Goal: Information Seeking & Learning: Learn about a topic

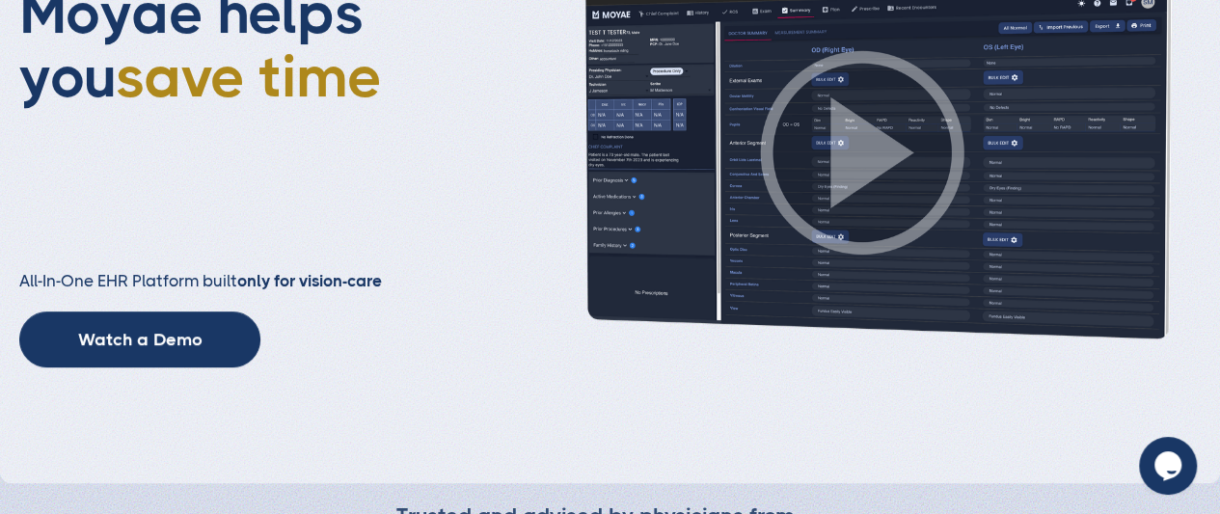
scroll to position [292, 0]
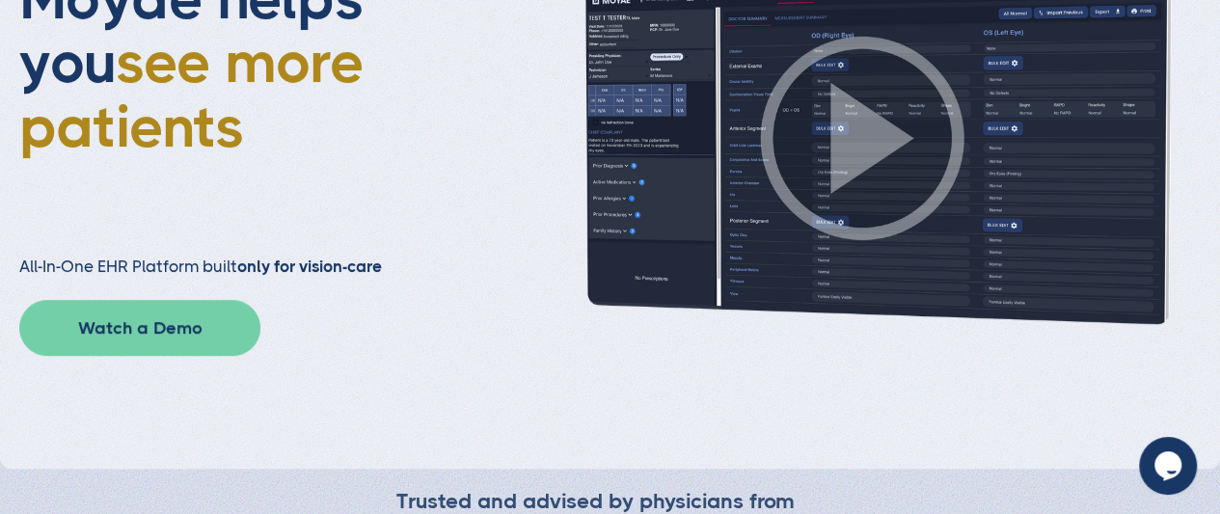
click at [198, 304] on link "Watch a Demo" at bounding box center [139, 328] width 241 height 56
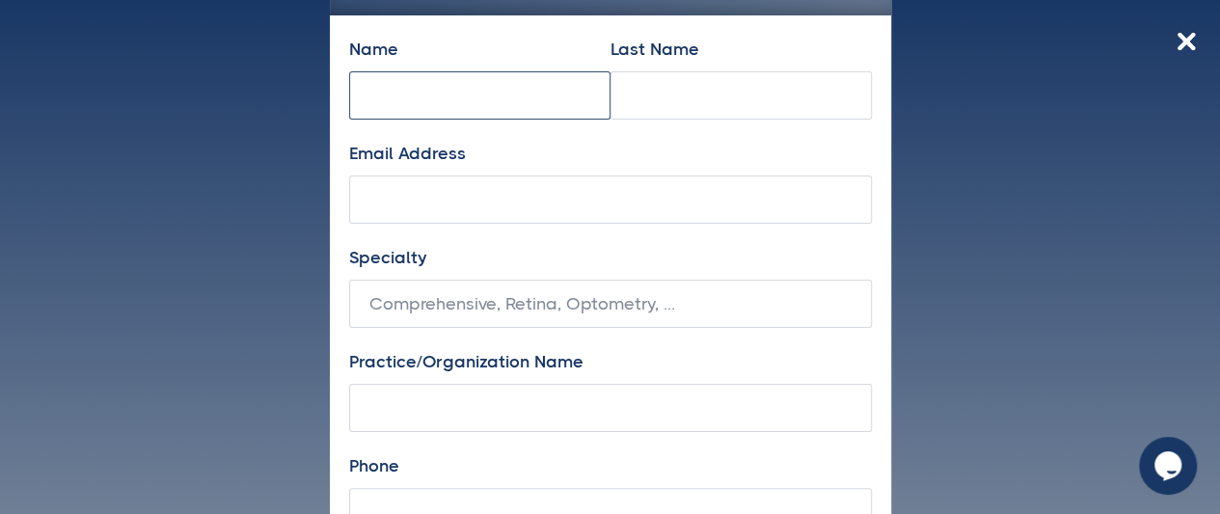
click at [590, 86] on input "Name" at bounding box center [479, 95] width 261 height 48
type input "isabella"
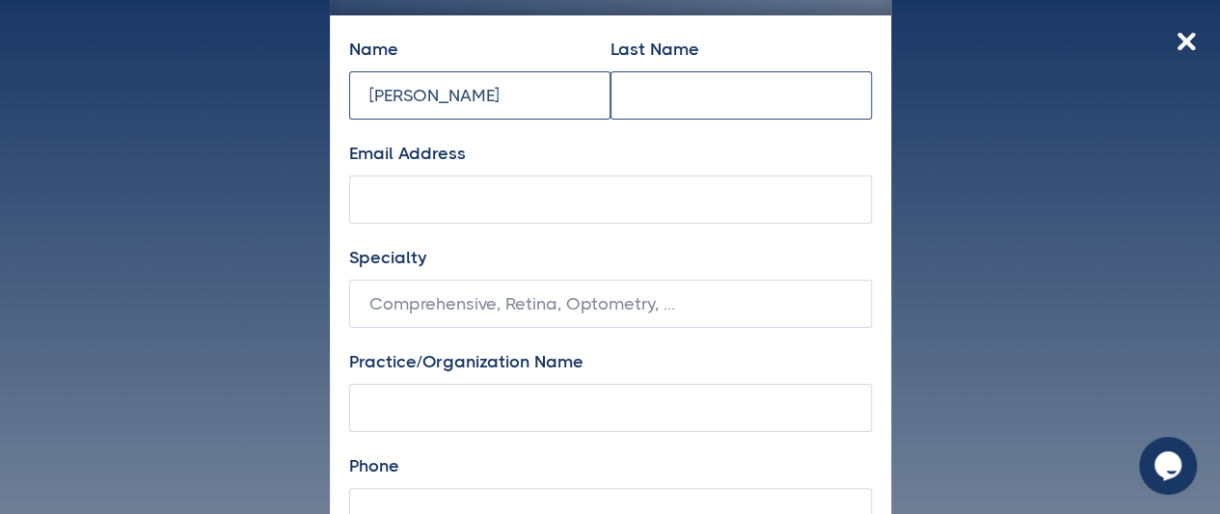
type input "Submit"
type input "isabella"
click at [710, 90] on input "Last Name" at bounding box center [740, 95] width 261 height 48
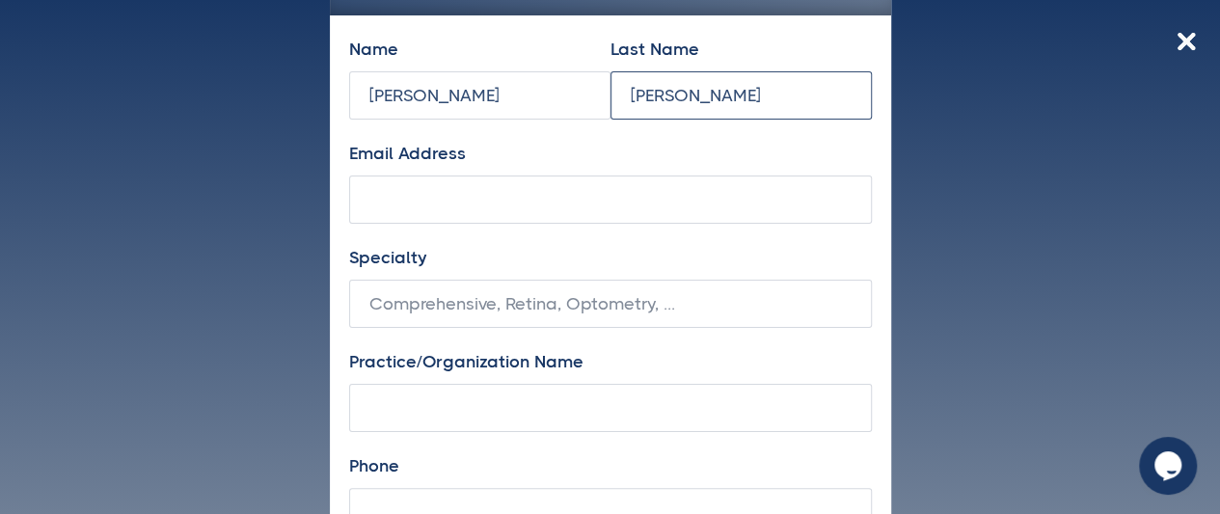
type input "Crisp"
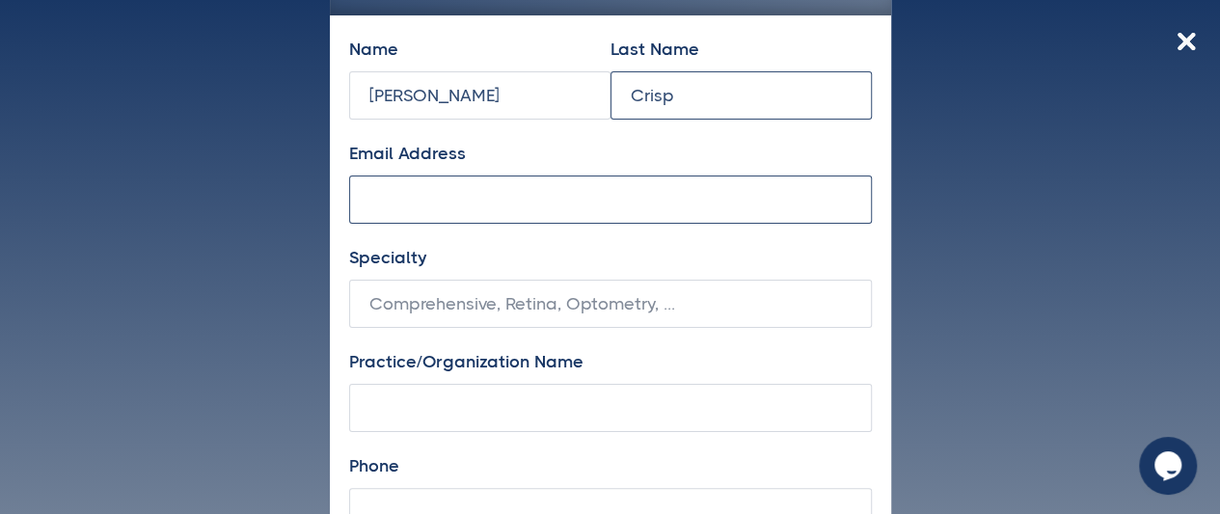
type input "Subscribe"
type input "Crisp"
click at [551, 190] on input "Email Address" at bounding box center [610, 200] width 523 height 48
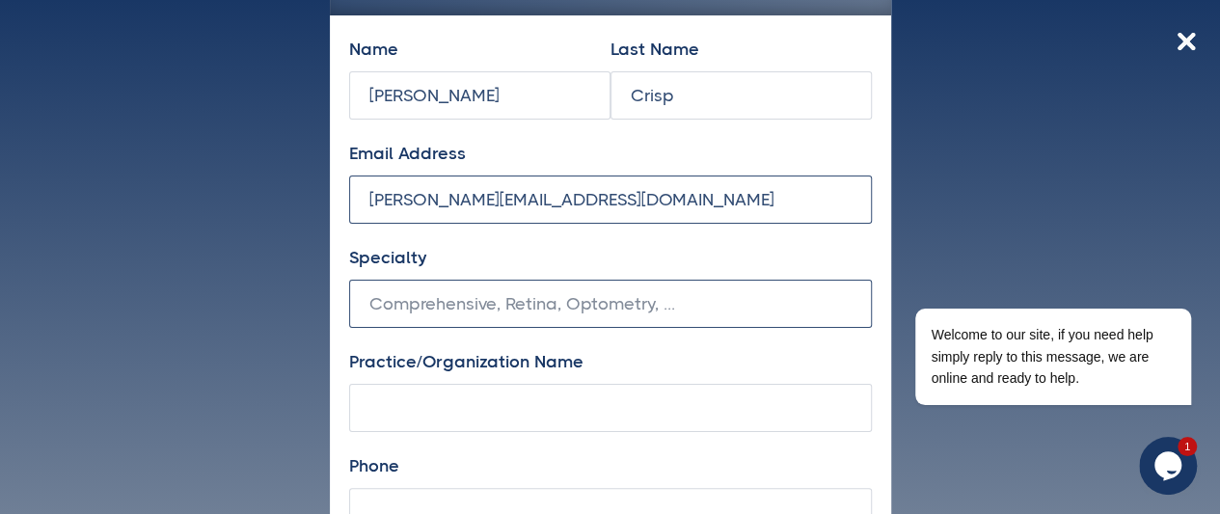
type input "isabella.crisp@gha.gi"
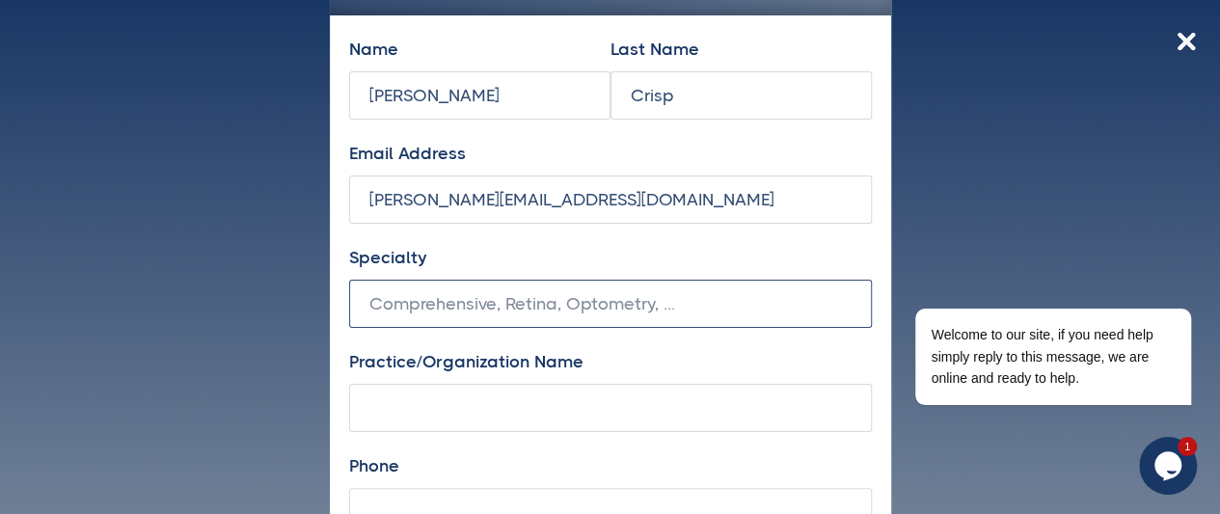
click at [595, 307] on input "Specialty" at bounding box center [610, 304] width 523 height 48
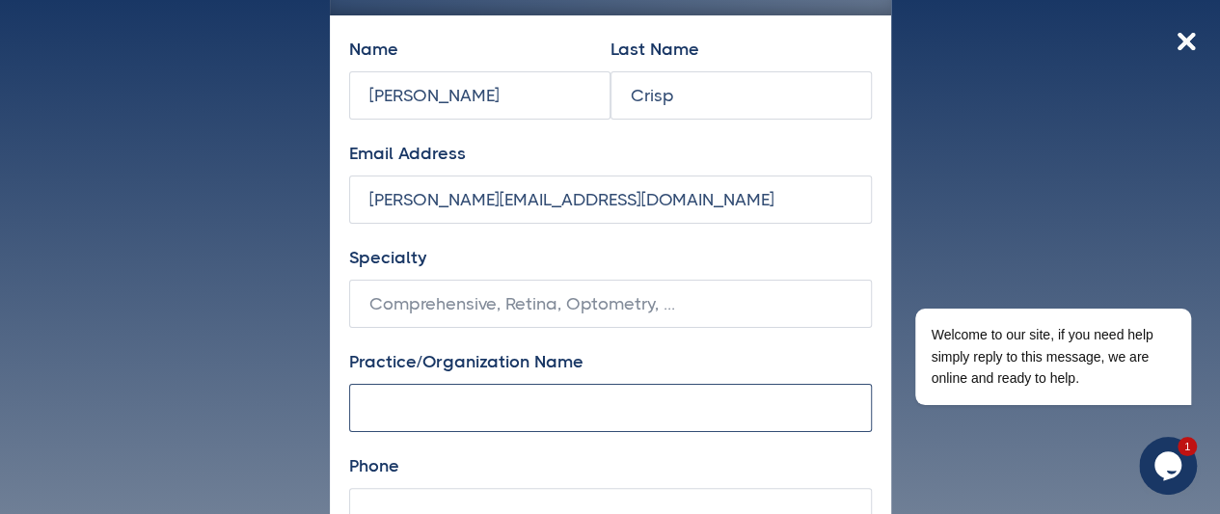
click at [469, 402] on input "Practice/Organization Name" at bounding box center [610, 408] width 523 height 48
type input "G"
type input "St Bernard'd Hospital"
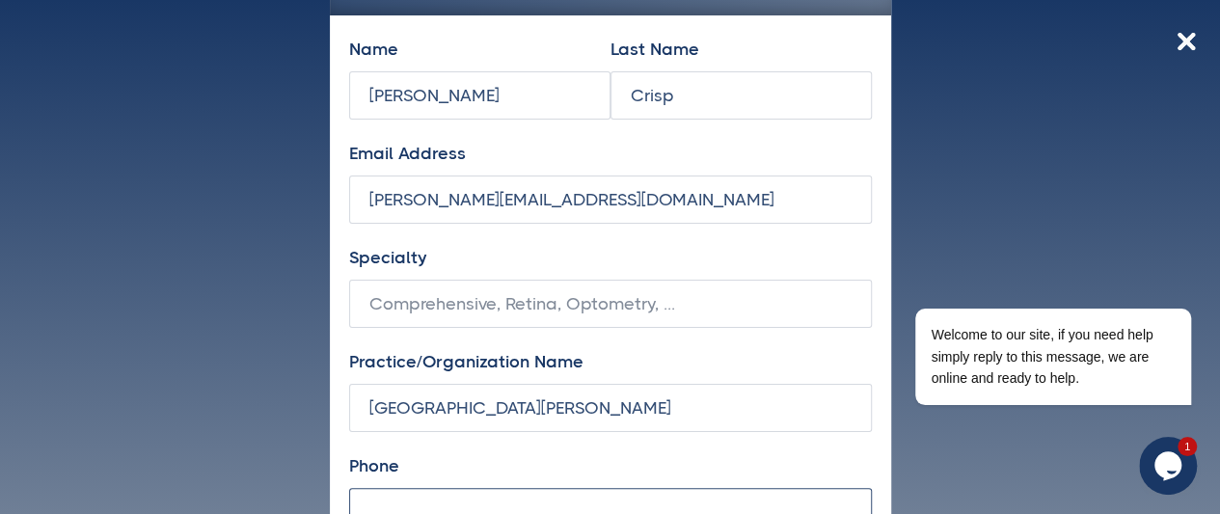
click at [422, 498] on input "Phone" at bounding box center [610, 512] width 523 height 48
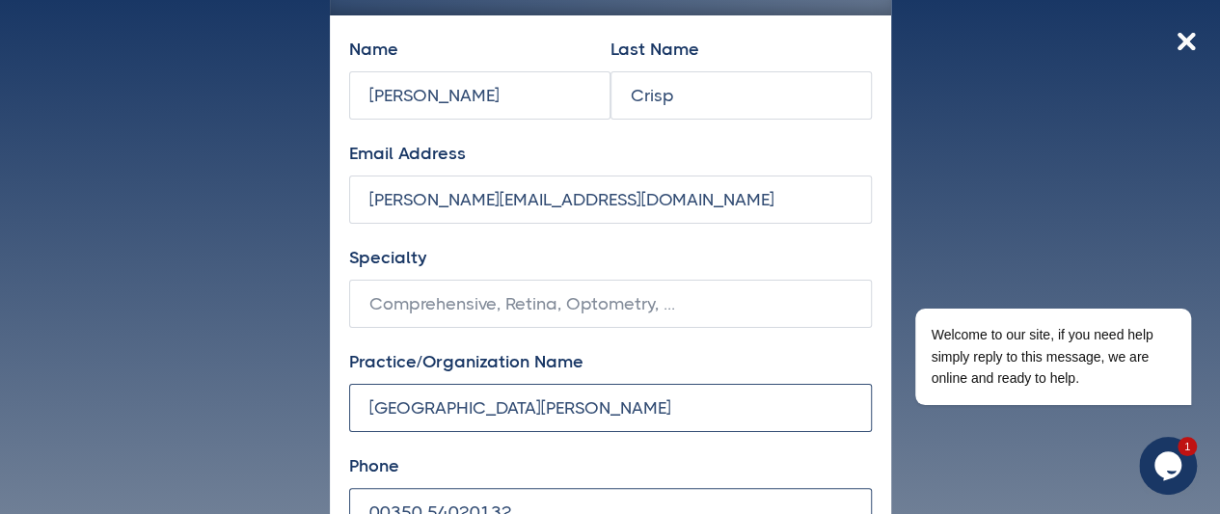
type input "00350 54020132"
click at [476, 409] on input "St Bernard'd Hospital" at bounding box center [610, 408] width 523 height 48
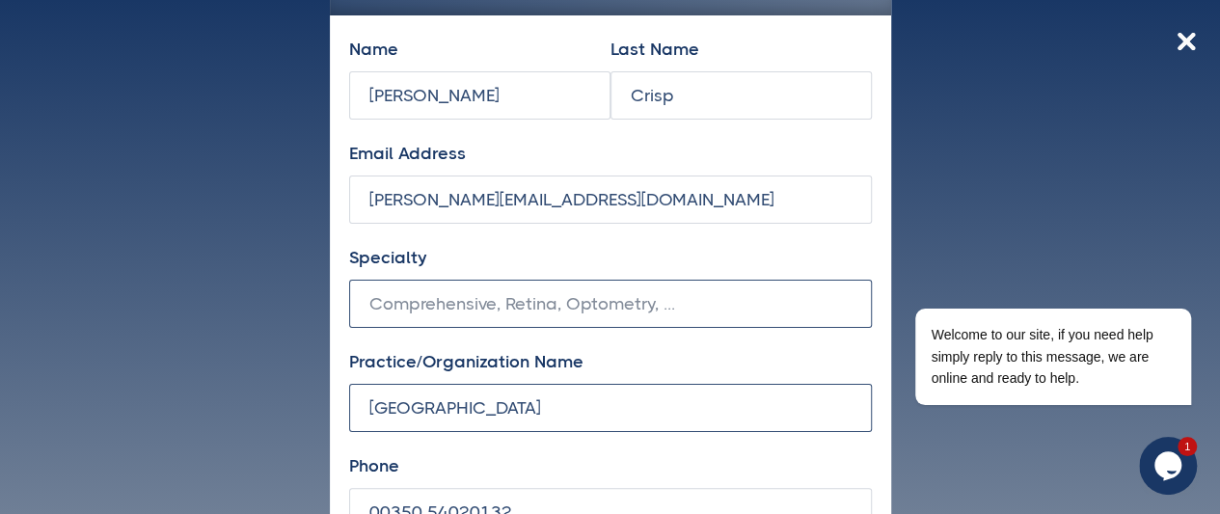
type input "St Bernard's Hospital"
click at [587, 325] on input "Specialty" at bounding box center [610, 304] width 523 height 48
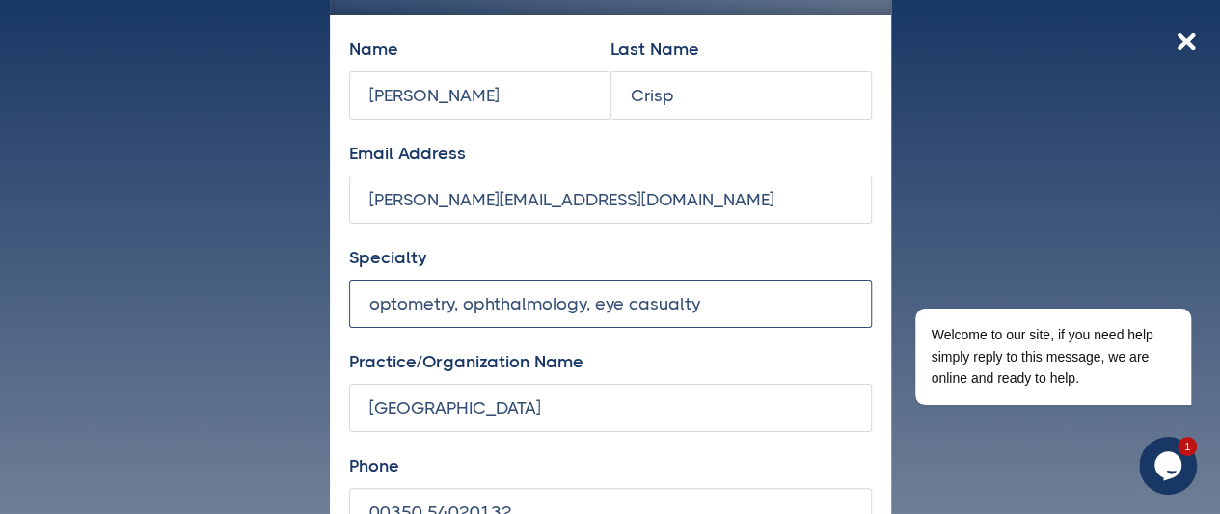
scroll to position [1491, 0]
type input "optometry, ophthalmology, eye casualty"
click at [879, 454] on div "Get a Video Demo Sign up below and we'll send you a video Name isabella Last Na…" at bounding box center [610, 257] width 1220 height 514
drag, startPoint x: 1180, startPoint y: 447, endPoint x: 1480, endPoint y: 541, distance: 314.1
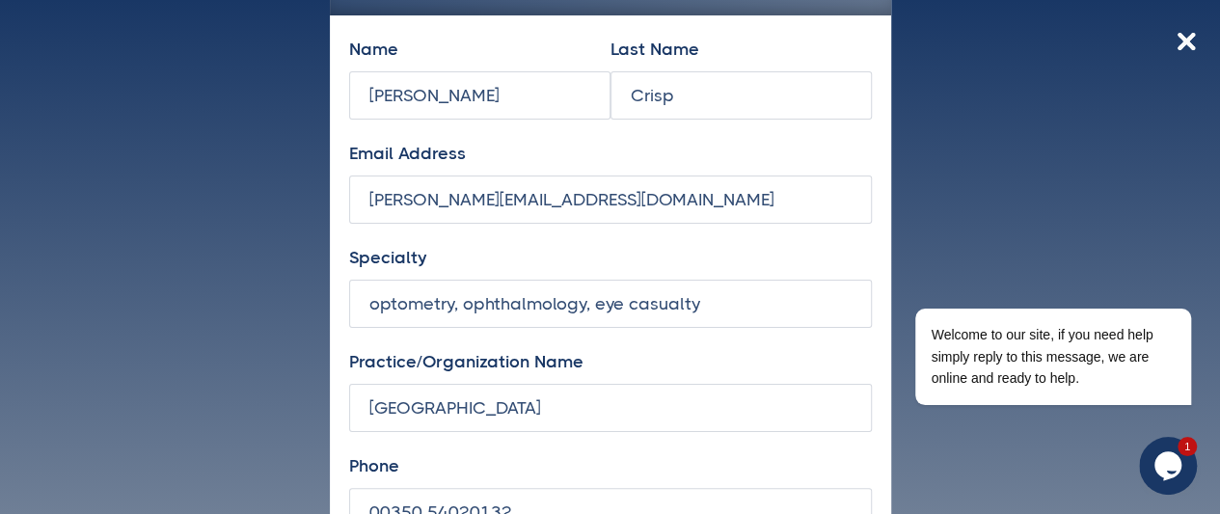
click at [1180, 447] on span "1" at bounding box center [1186, 446] width 19 height 19
click at [620, 411] on input "St Bernard's Hospital" at bounding box center [610, 408] width 523 height 48
click at [1180, 280] on icon "Chat attention grabber" at bounding box center [1179, 280] width 17 height 17
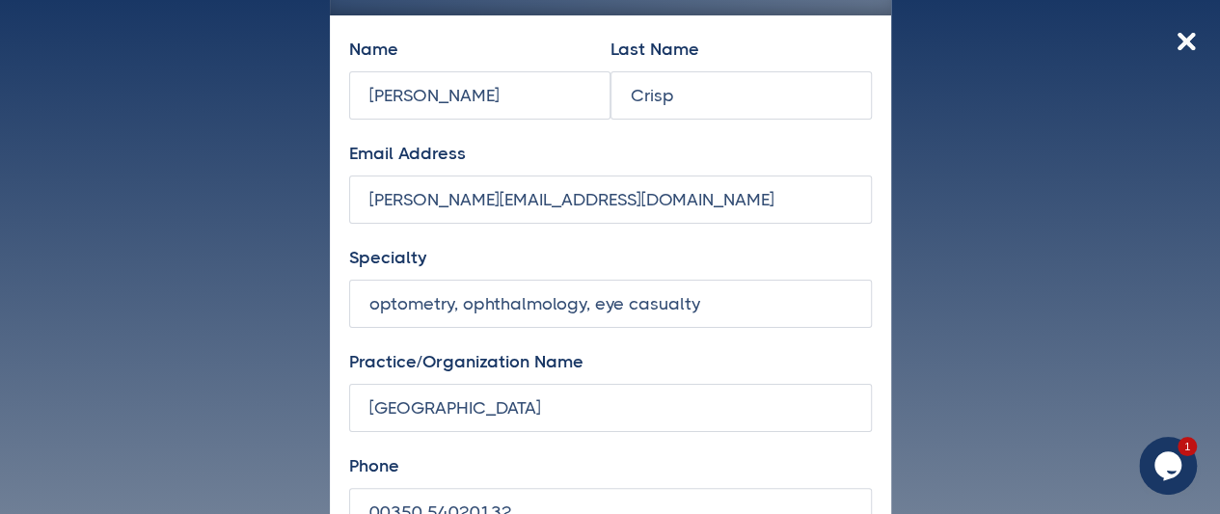
scroll to position [3817, 0]
click at [781, 381] on div "Practice/Organization Name St Bernard's Hospital" at bounding box center [610, 399] width 523 height 104
click at [1164, 475] on icon "Chat widget" at bounding box center [1167, 465] width 27 height 29
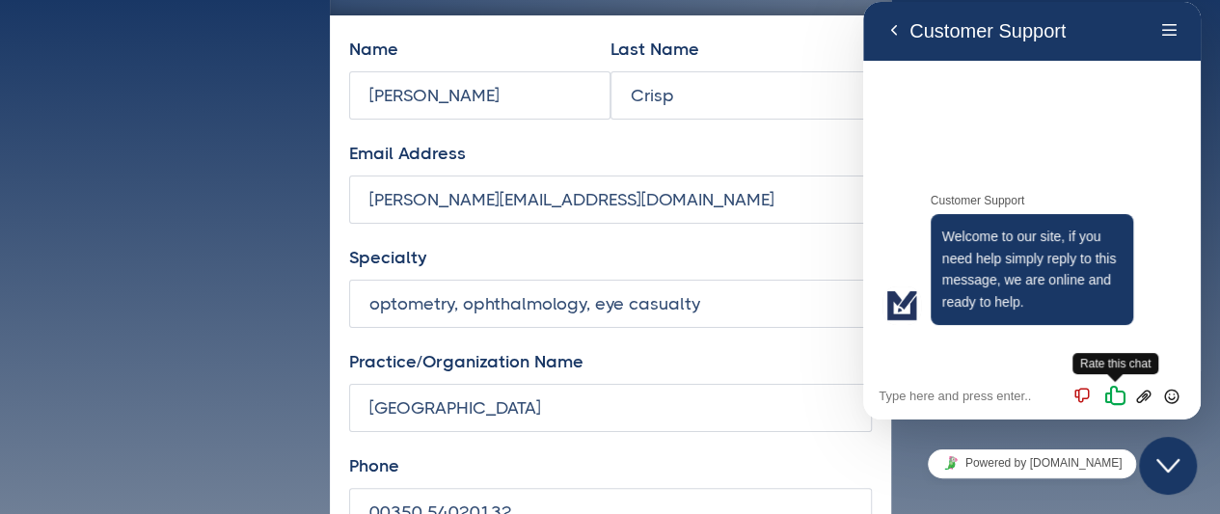
click at [1116, 397] on icon "Rate this chat" at bounding box center [1115, 395] width 24 height 24
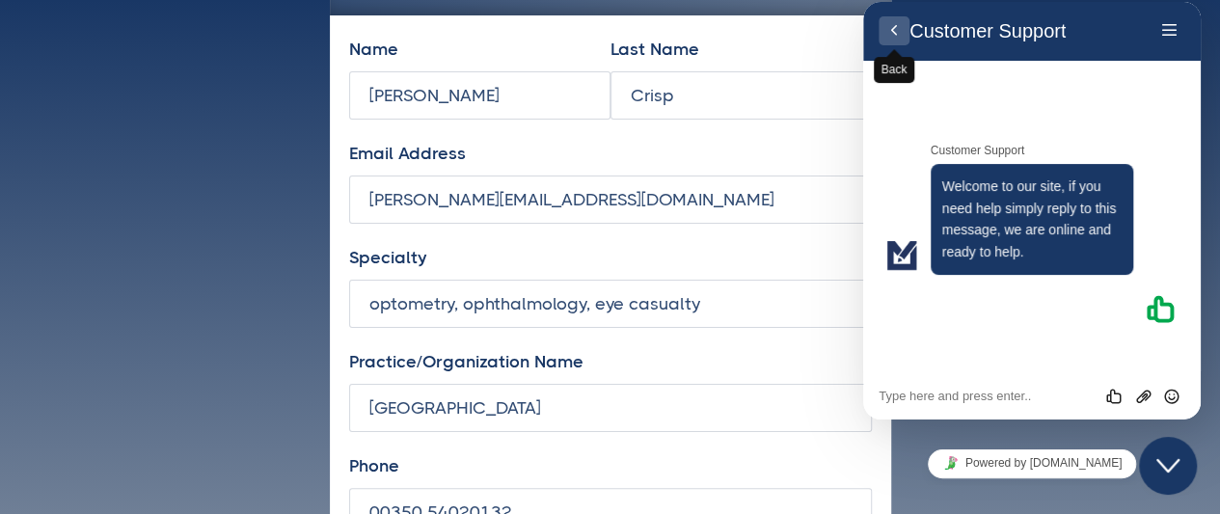
click at [894, 32] on button "Back" at bounding box center [893, 30] width 31 height 29
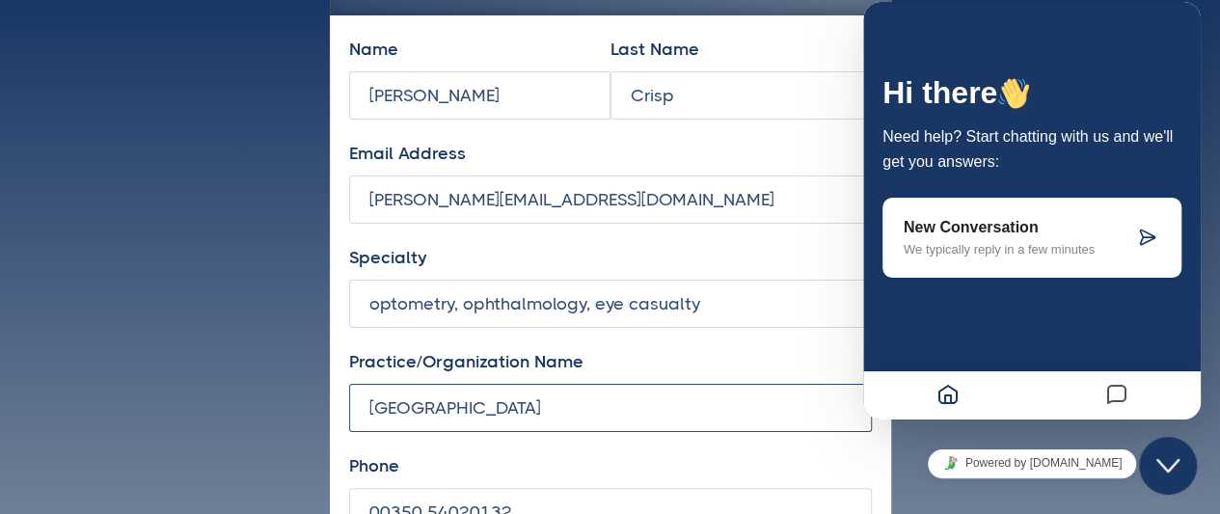
click at [559, 424] on input "St Bernard's Hospital" at bounding box center [610, 408] width 523 height 48
click at [520, 481] on div "Phone 00350 54020132 You agree to receive emails from Moyae" at bounding box center [610, 520] width 523 height 138
click at [533, 499] on input "00350 54020132" at bounding box center [610, 512] width 523 height 48
click at [1163, 469] on icon "Close Chat This icon closes the chat window." at bounding box center [1167, 465] width 23 height 23
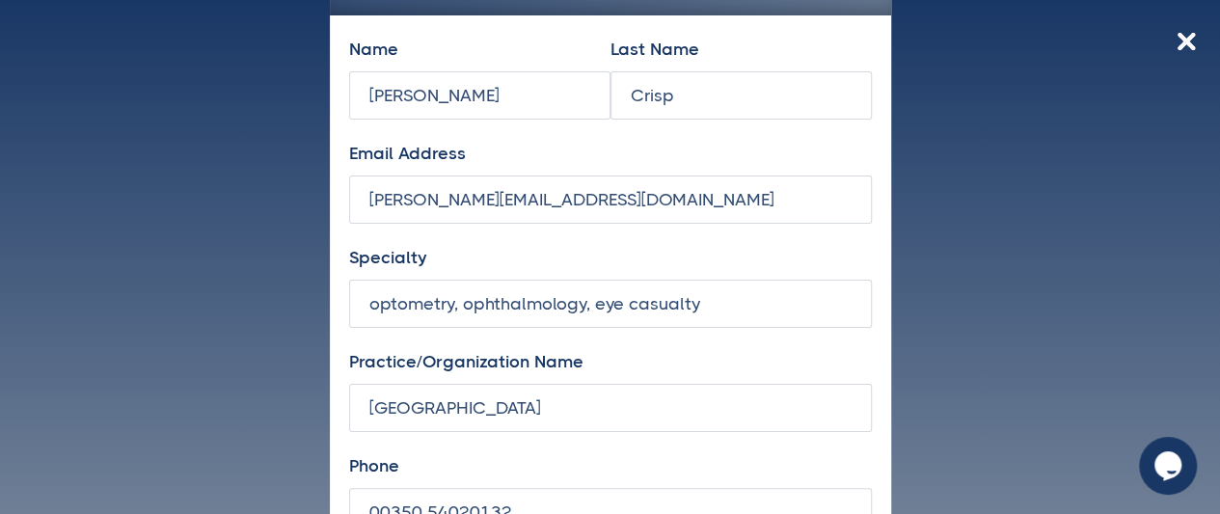
click at [1163, 469] on icon "Chat widget" at bounding box center [1167, 465] width 27 height 29
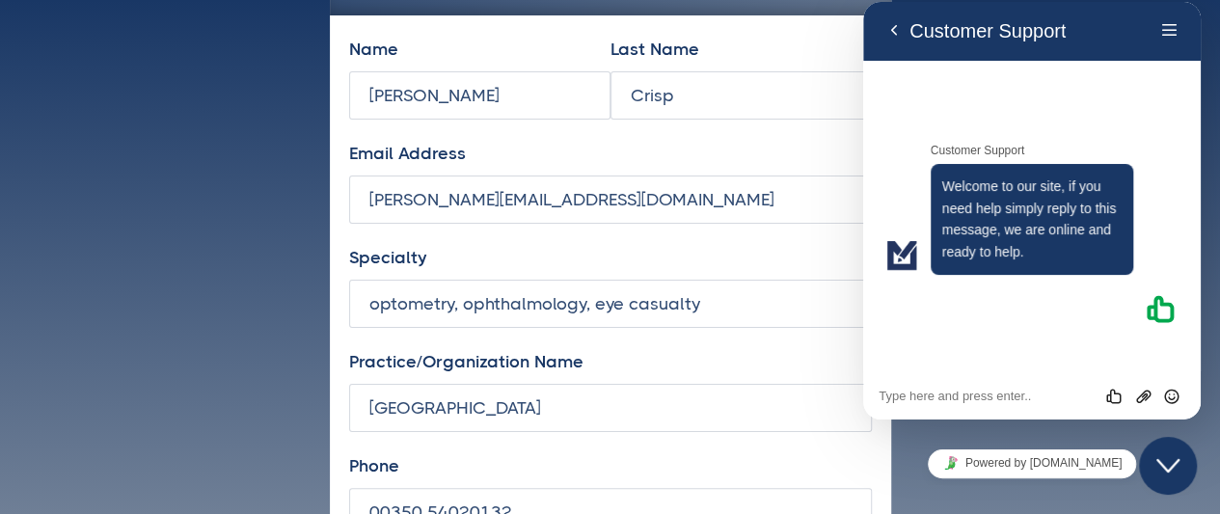
click at [1166, 469] on icon "Chat widget" at bounding box center [1167, 466] width 23 height 14
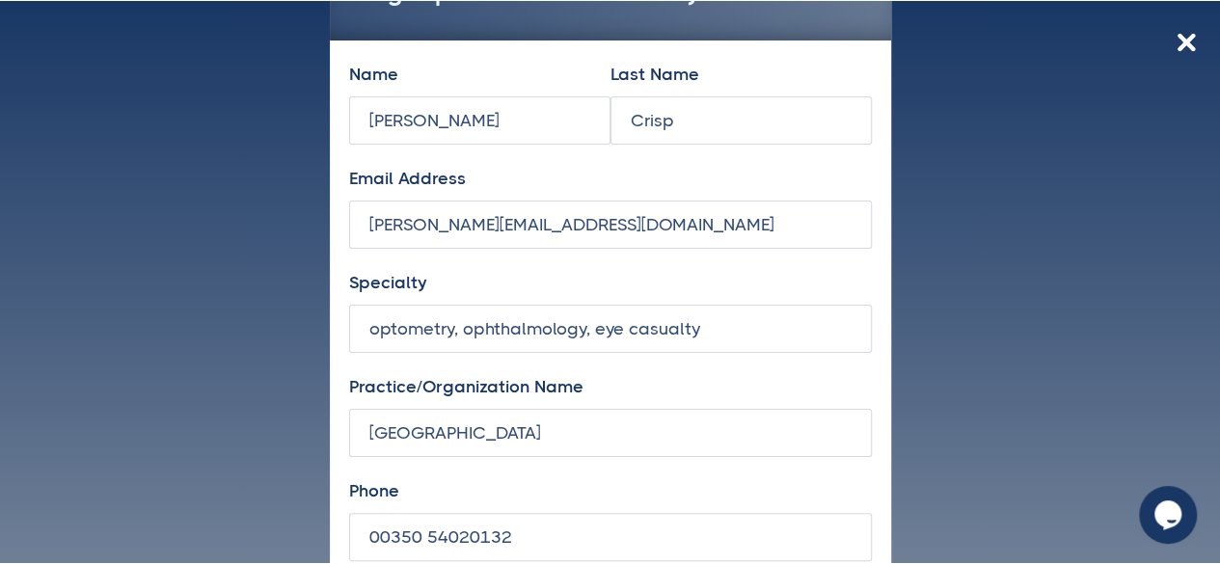
scroll to position [4840, 0]
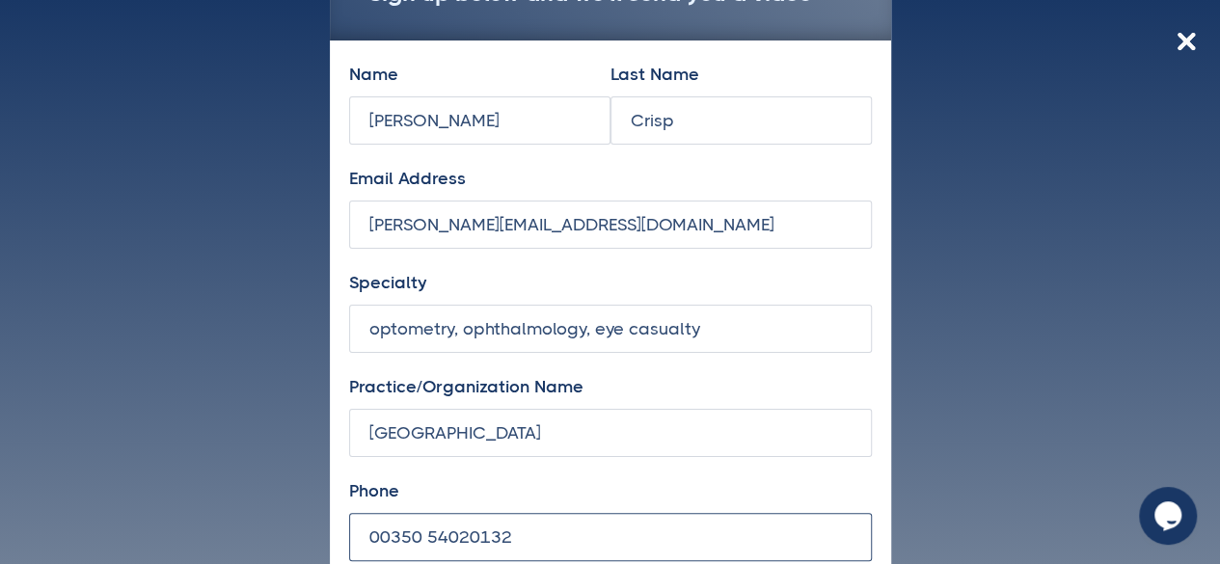
click at [850, 513] on input "00350 54020132" at bounding box center [610, 537] width 523 height 48
click at [1184, 40] on img at bounding box center [1185, 41] width 17 height 17
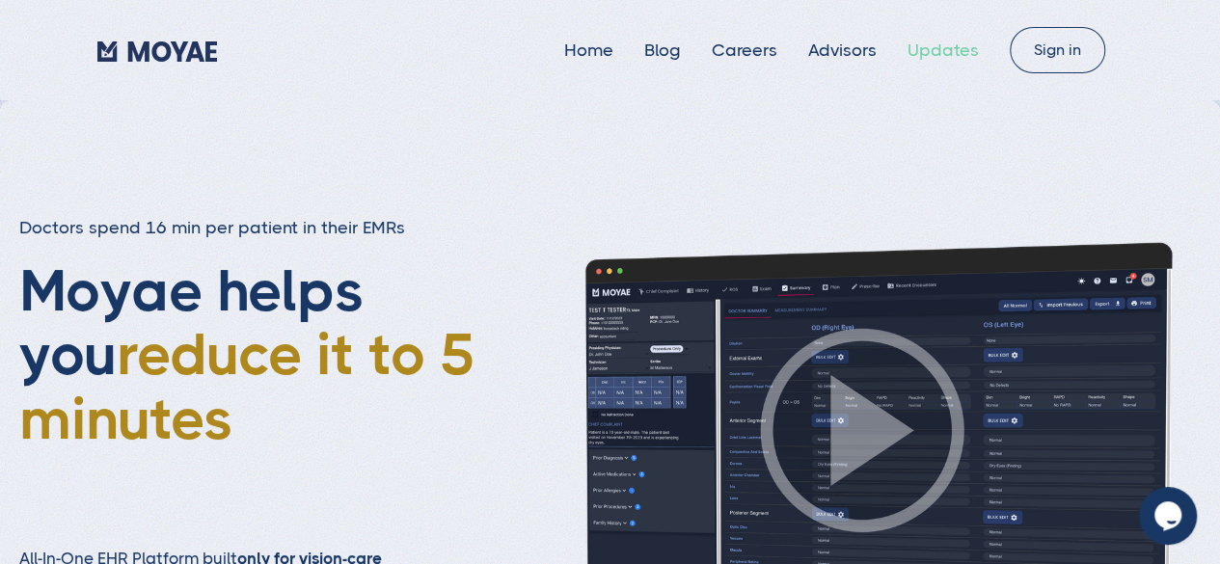
click at [955, 41] on link "Updates" at bounding box center [942, 50] width 71 height 19
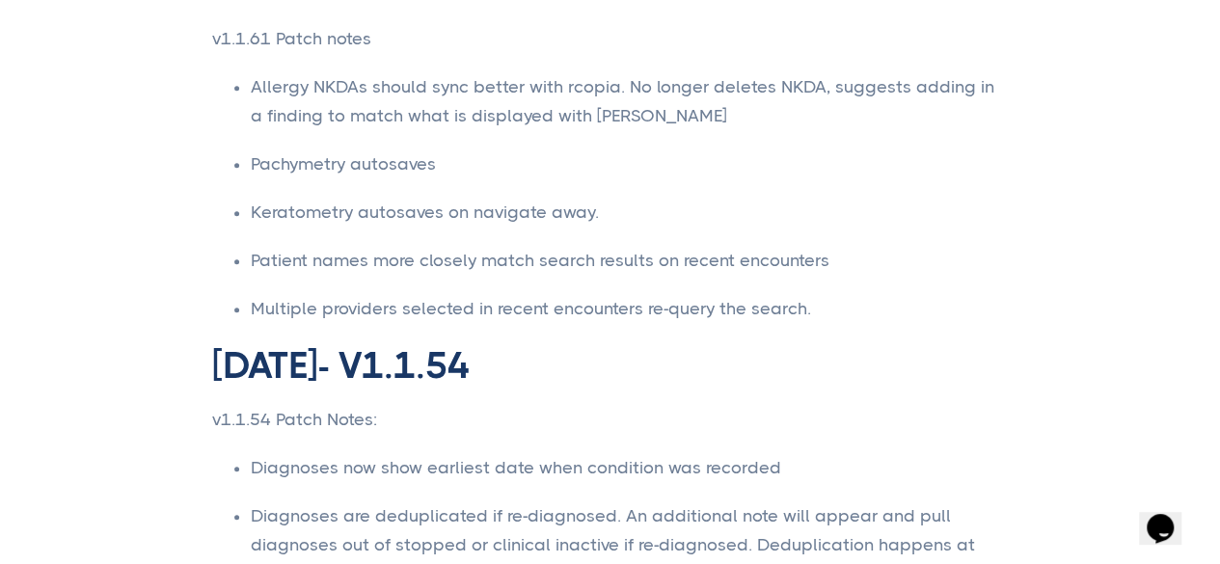
scroll to position [1082, 0]
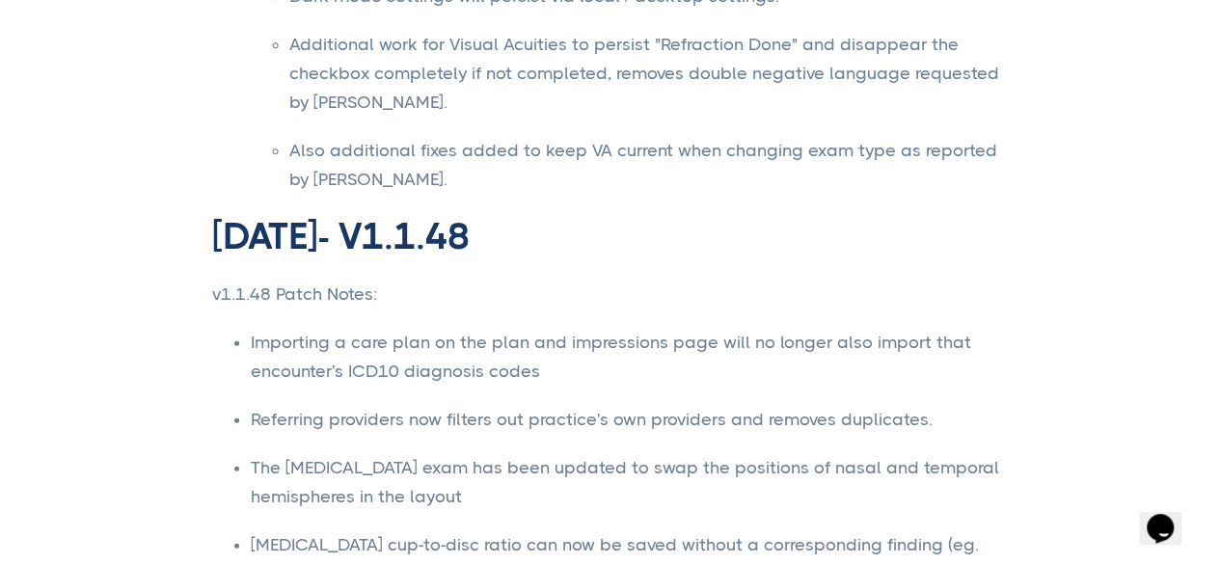
type input "Subscribe"
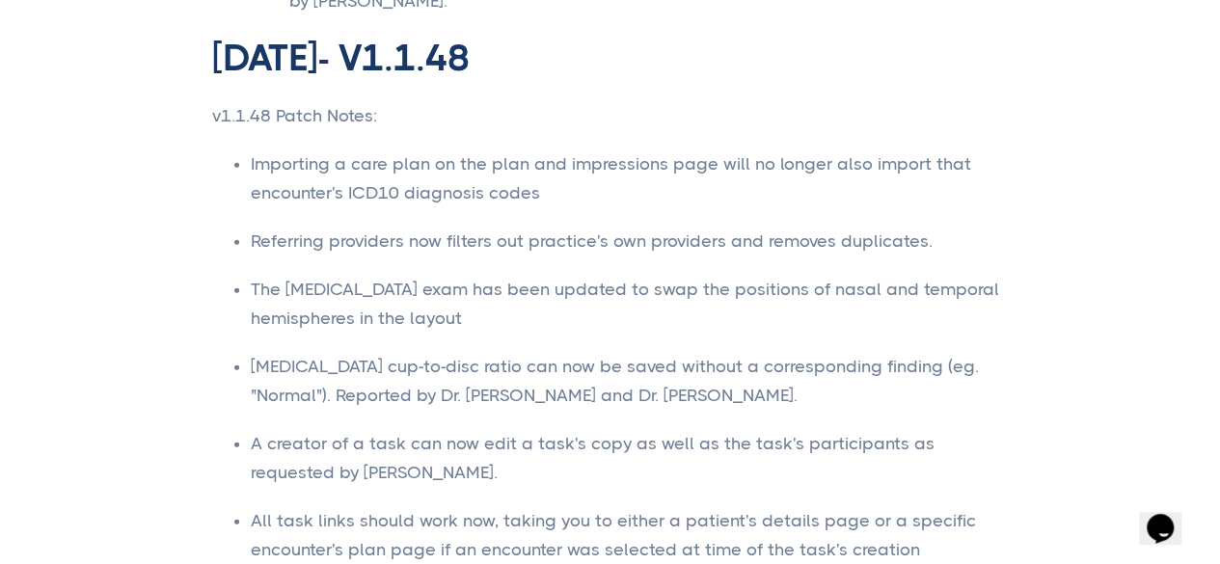
scroll to position [0, 0]
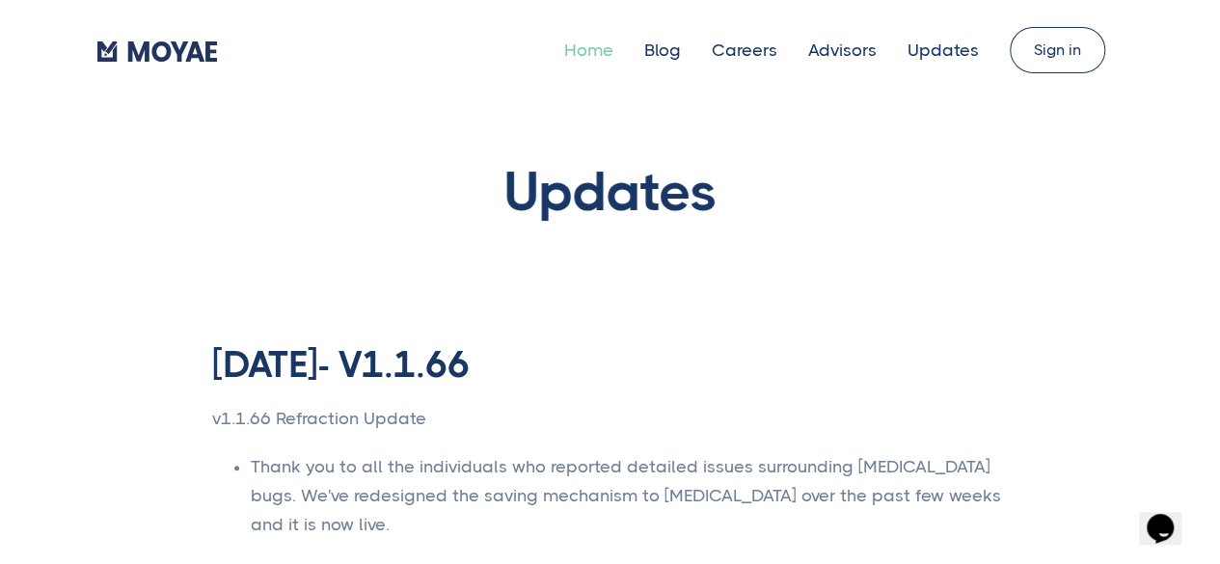
click at [604, 56] on link "Home" at bounding box center [588, 50] width 49 height 19
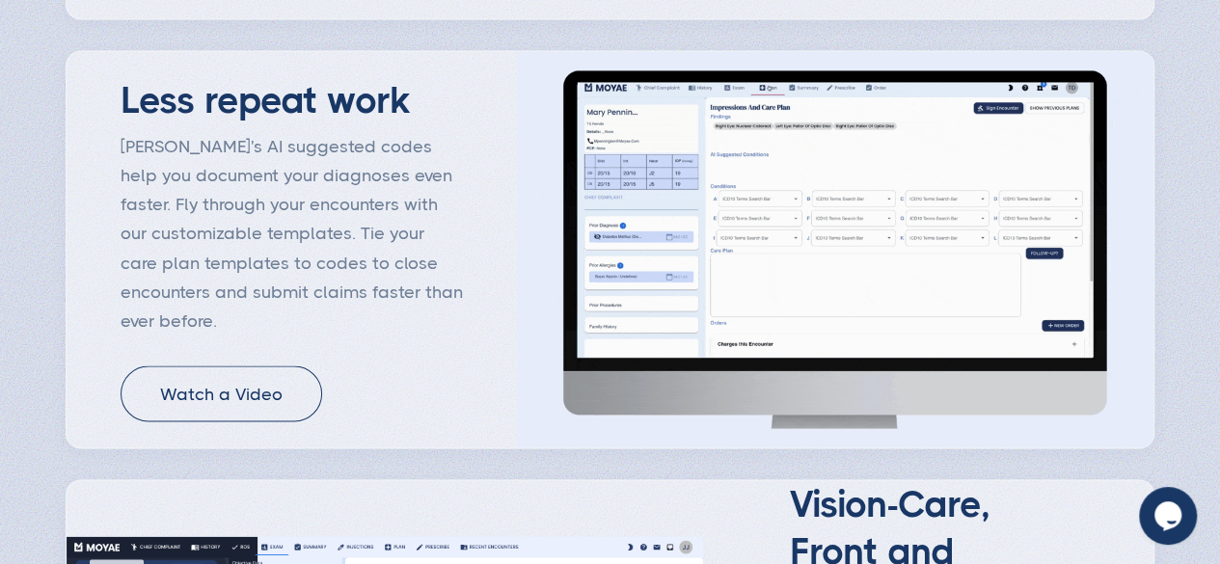
scroll to position [1597, 0]
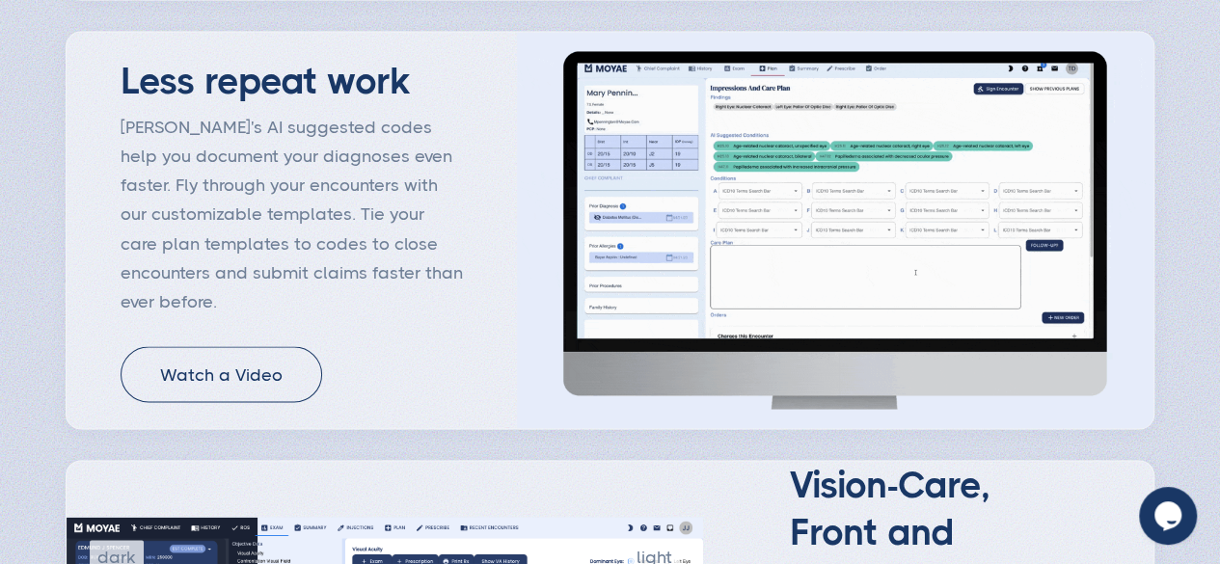
type input "Subscribe"
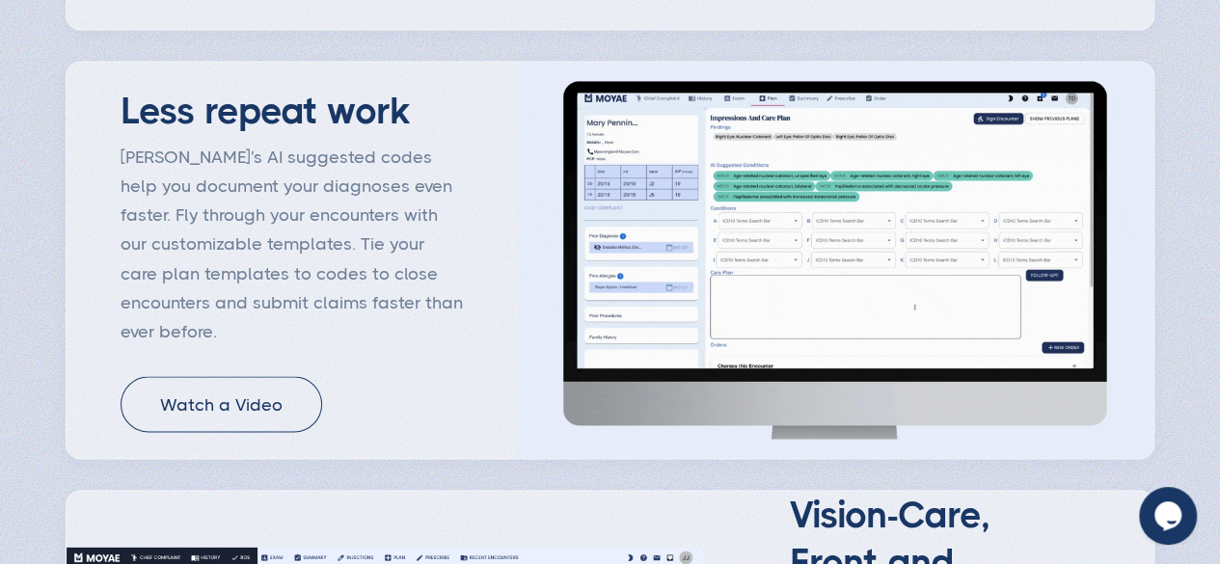
scroll to position [1495, 0]
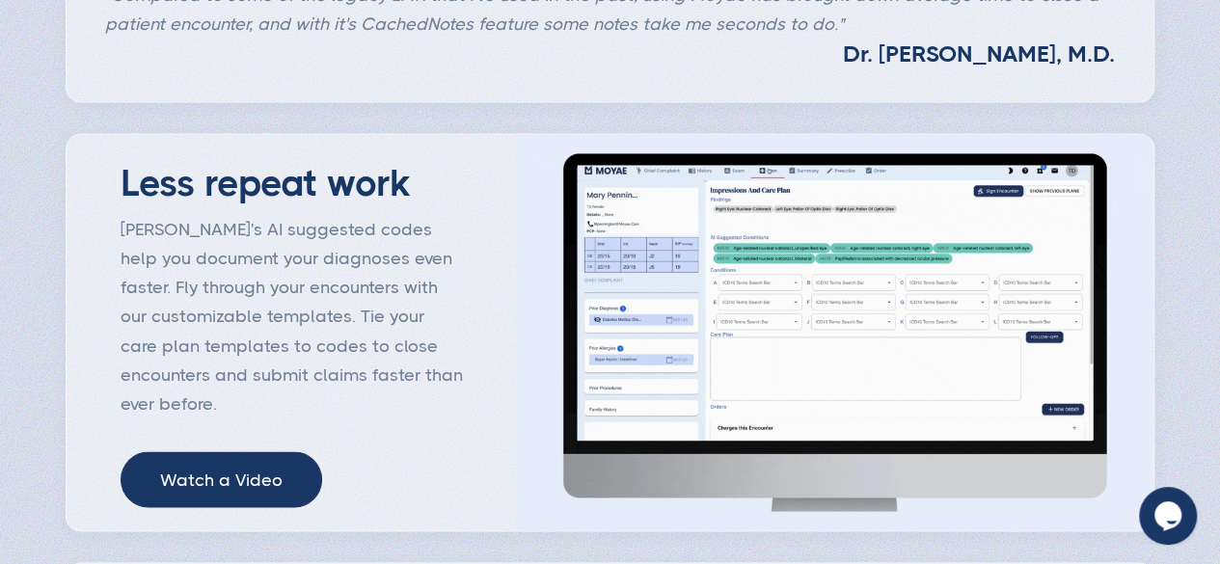
click at [211, 473] on link "Watch a Video" at bounding box center [222, 479] width 202 height 56
